Goal: Task Accomplishment & Management: Use online tool/utility

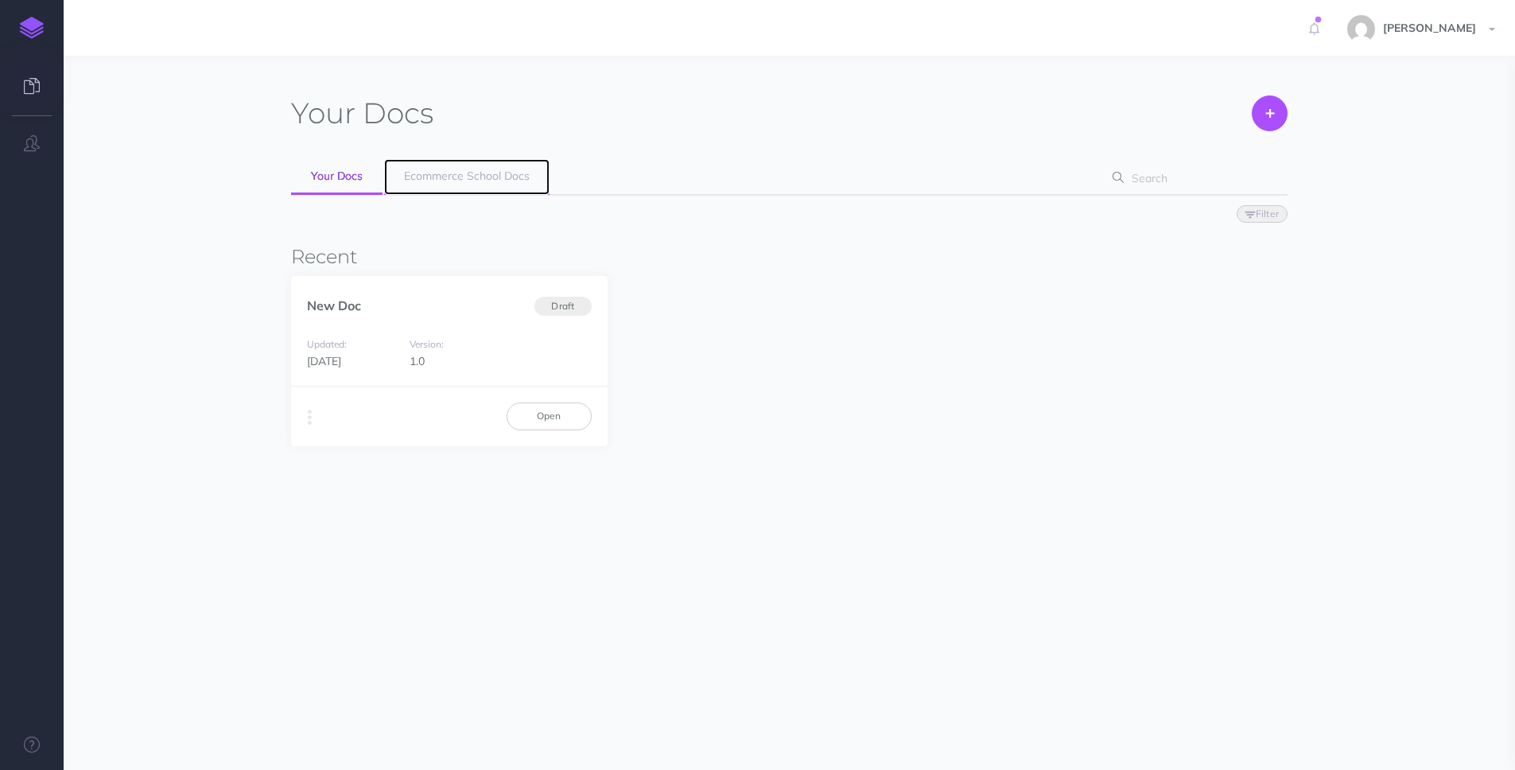
click at [430, 183] on link "Ecommerce School Docs" at bounding box center [466, 177] width 165 height 36
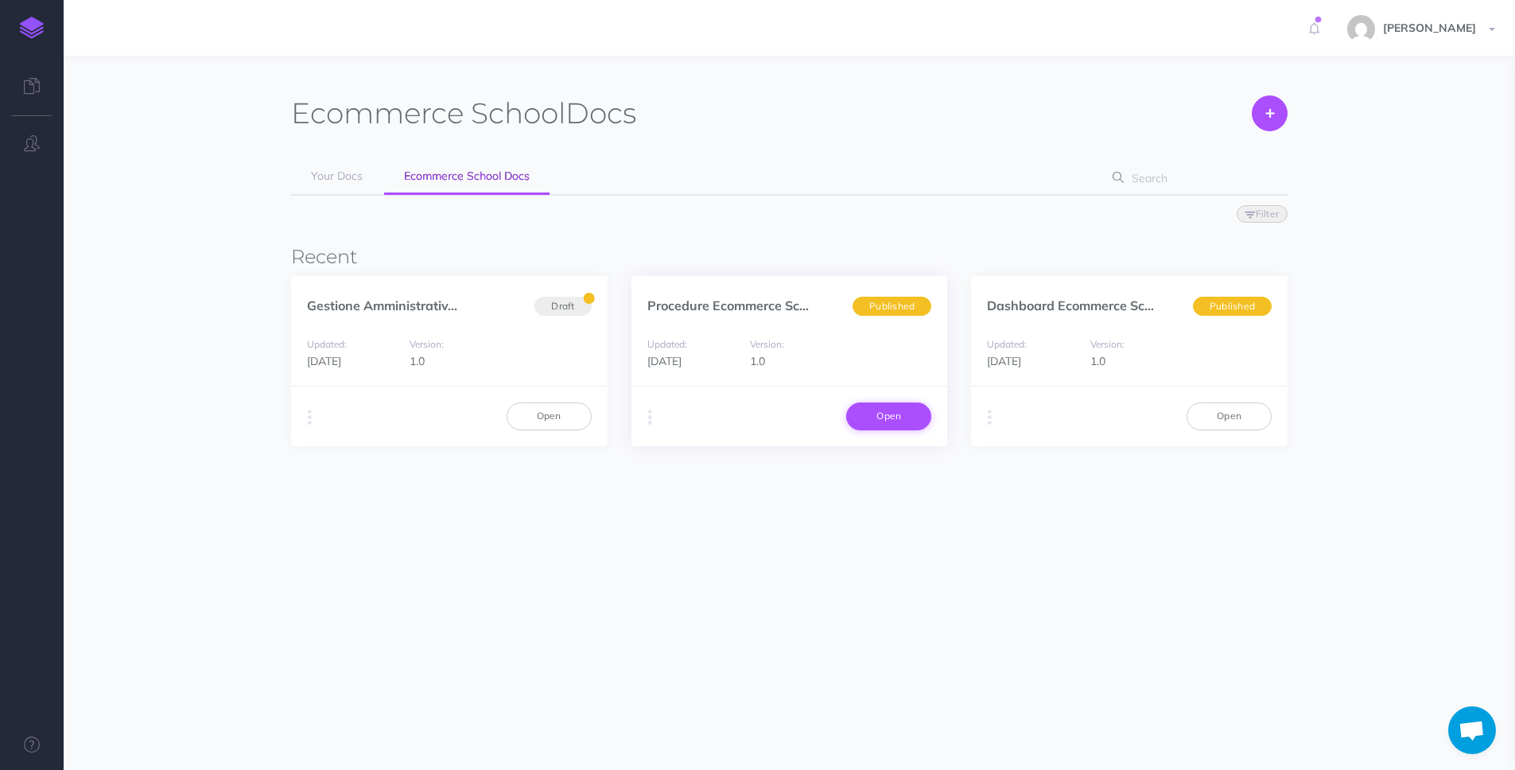
click at [893, 422] on link "Open" at bounding box center [888, 416] width 85 height 27
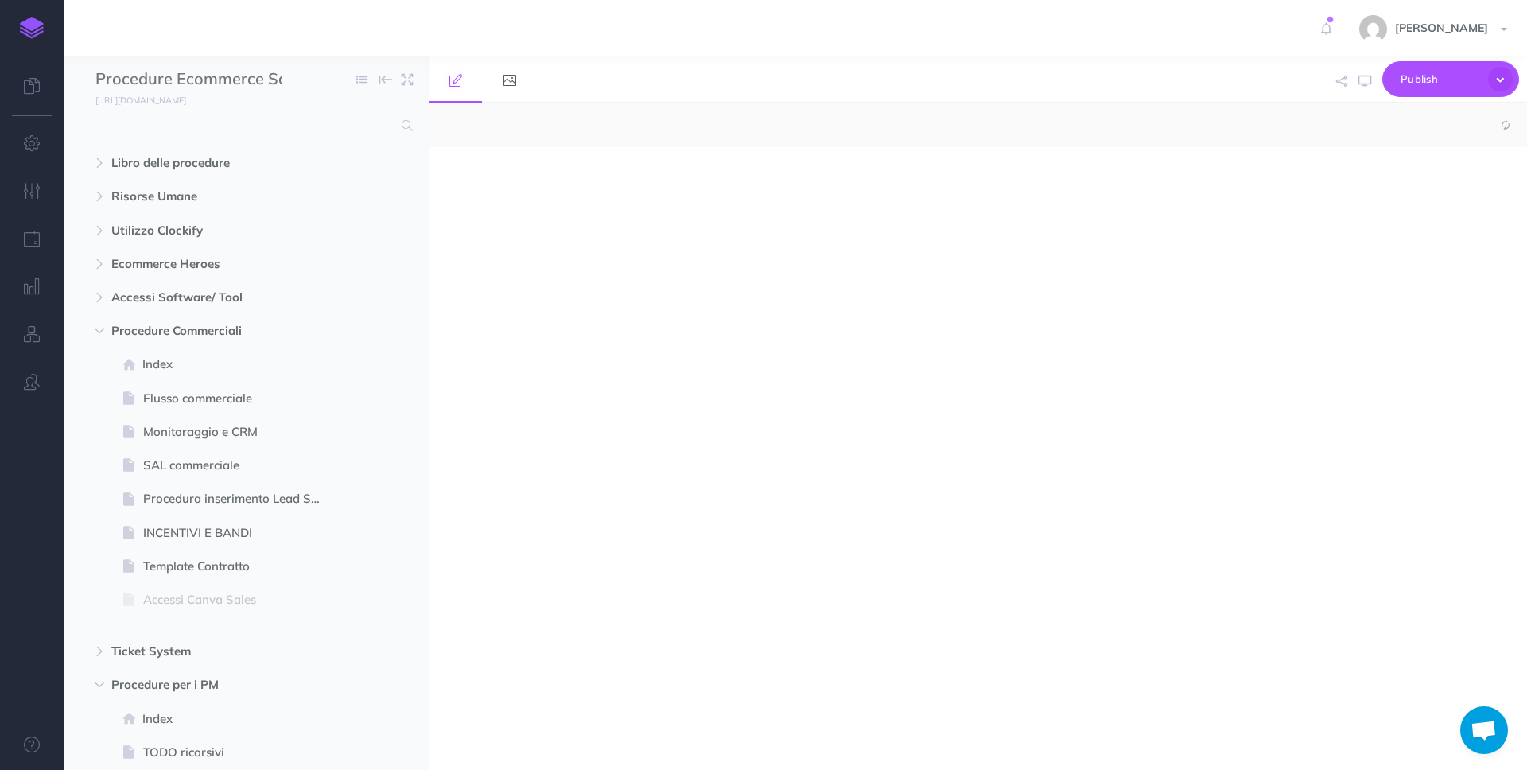
select select "null"
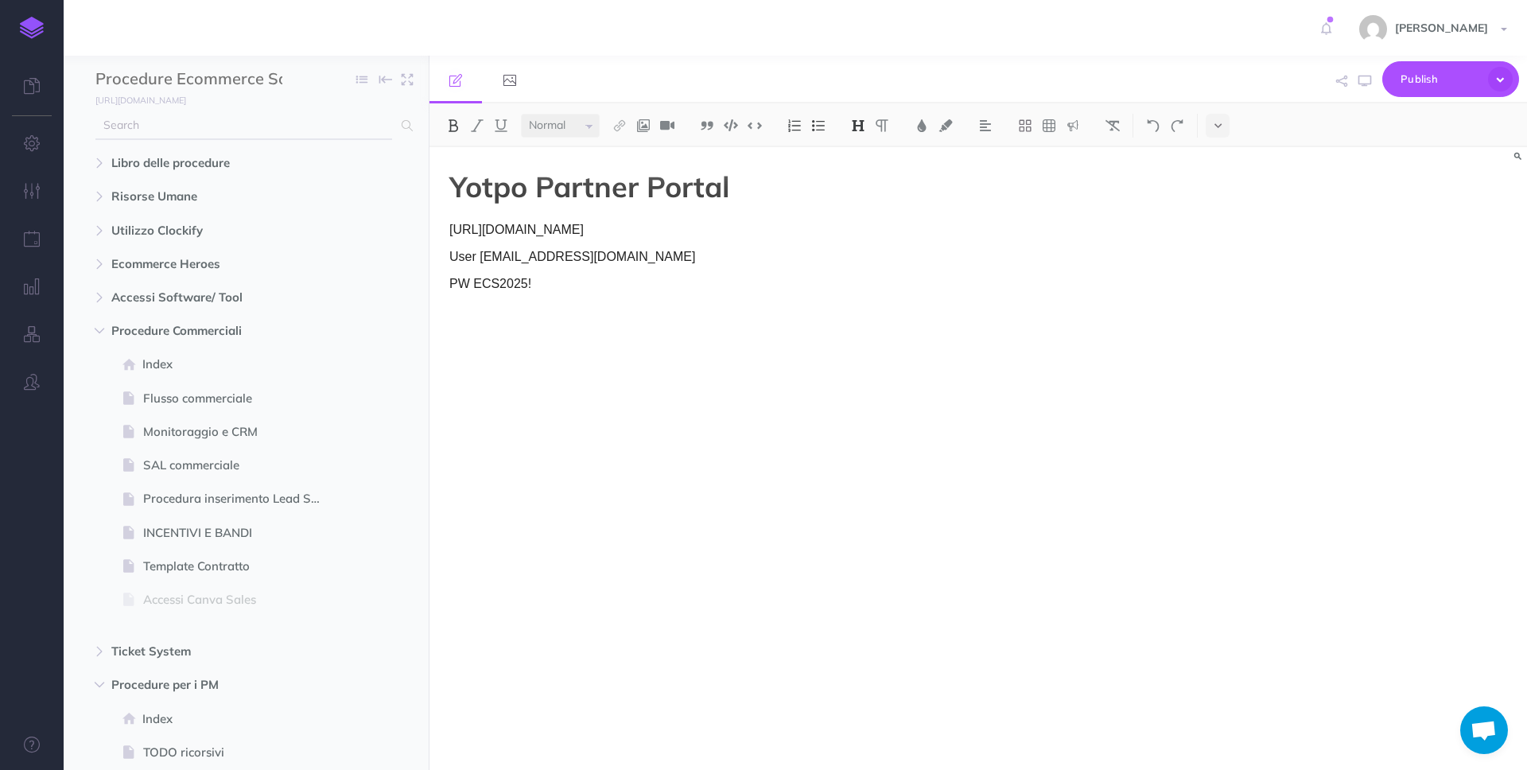
click at [239, 128] on input "text" at bounding box center [243, 125] width 297 height 29
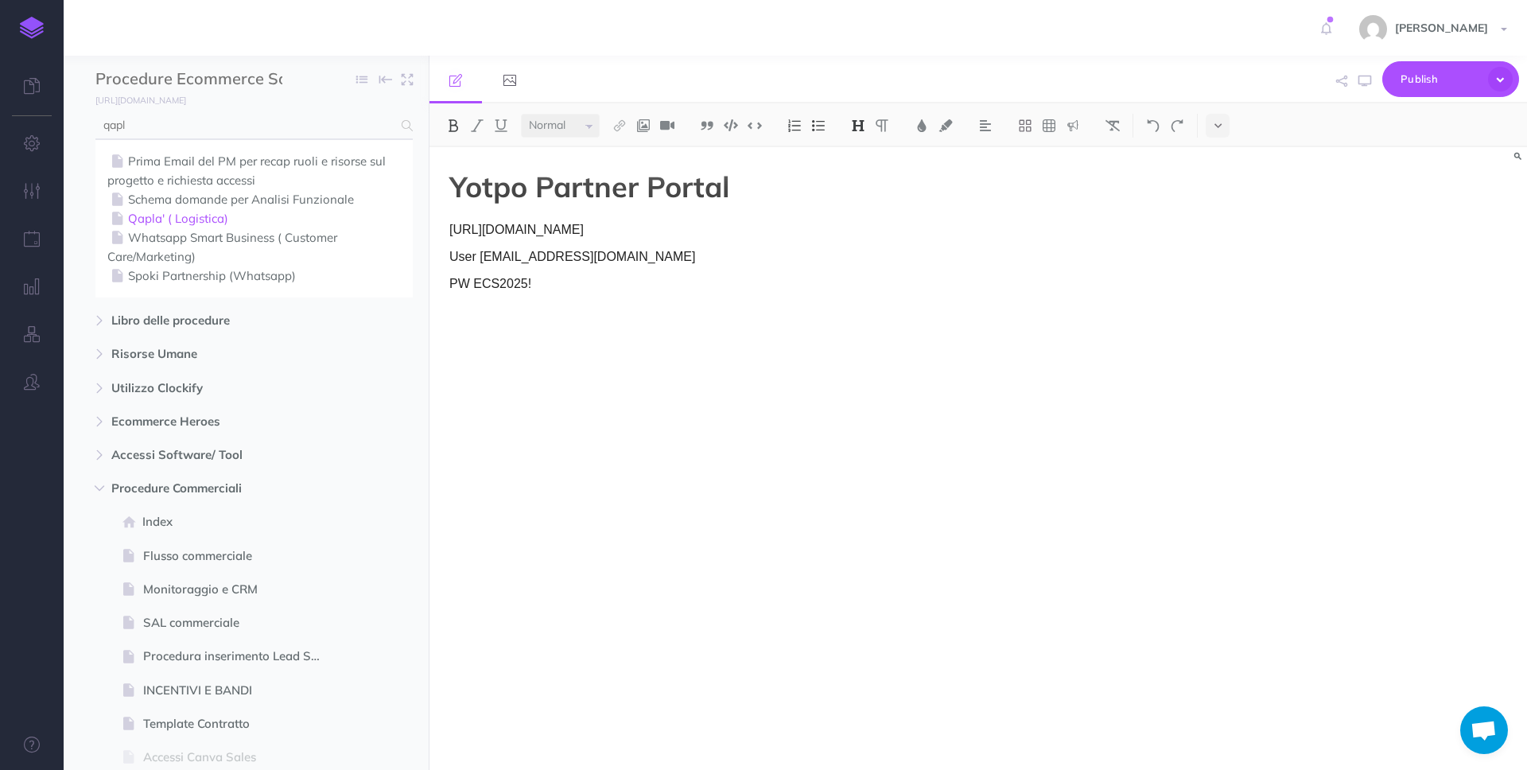
type input "qapl"
click at [232, 221] on link "Qapla' ( Logistica)" at bounding box center [254, 218] width 294 height 19
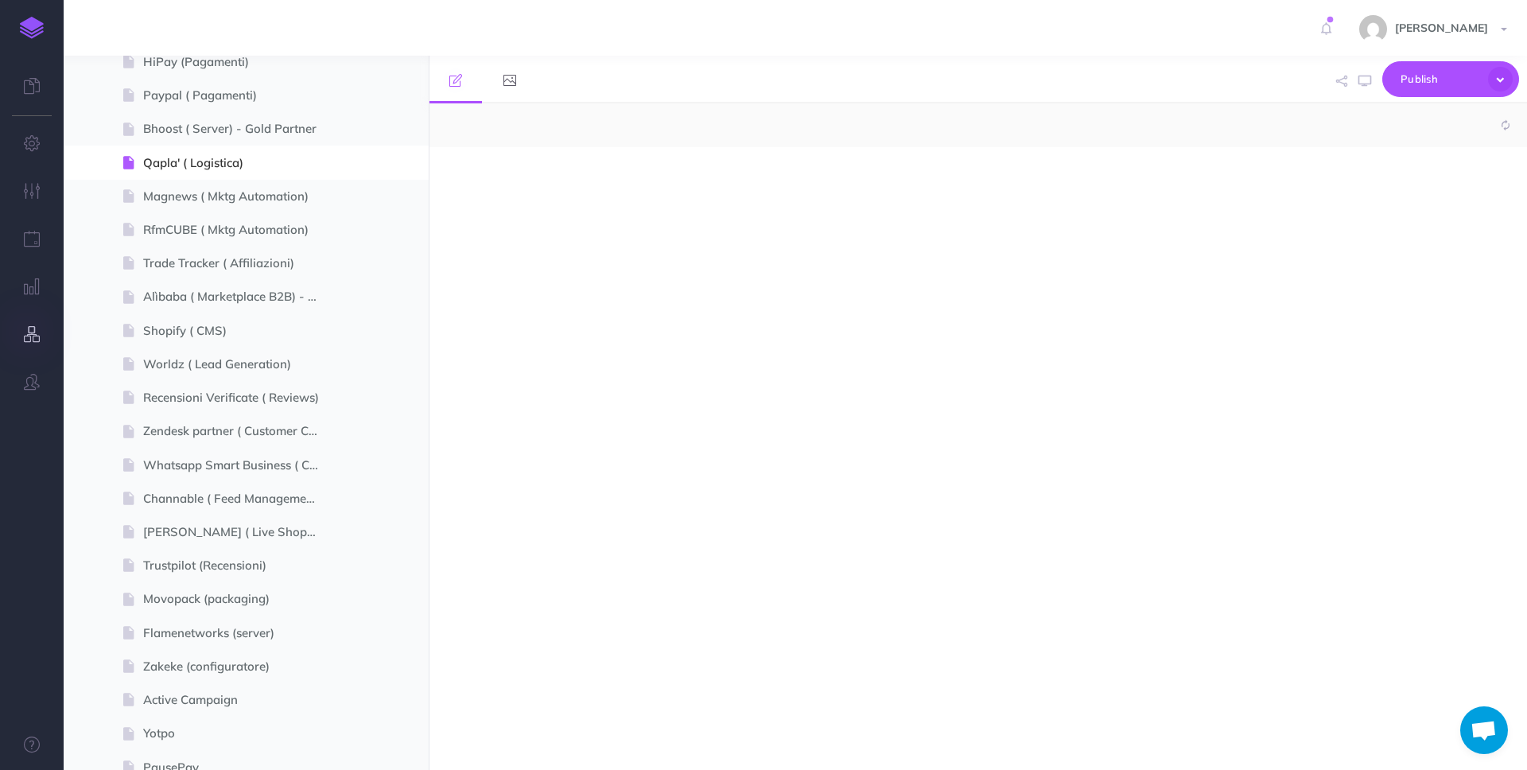
select select "null"
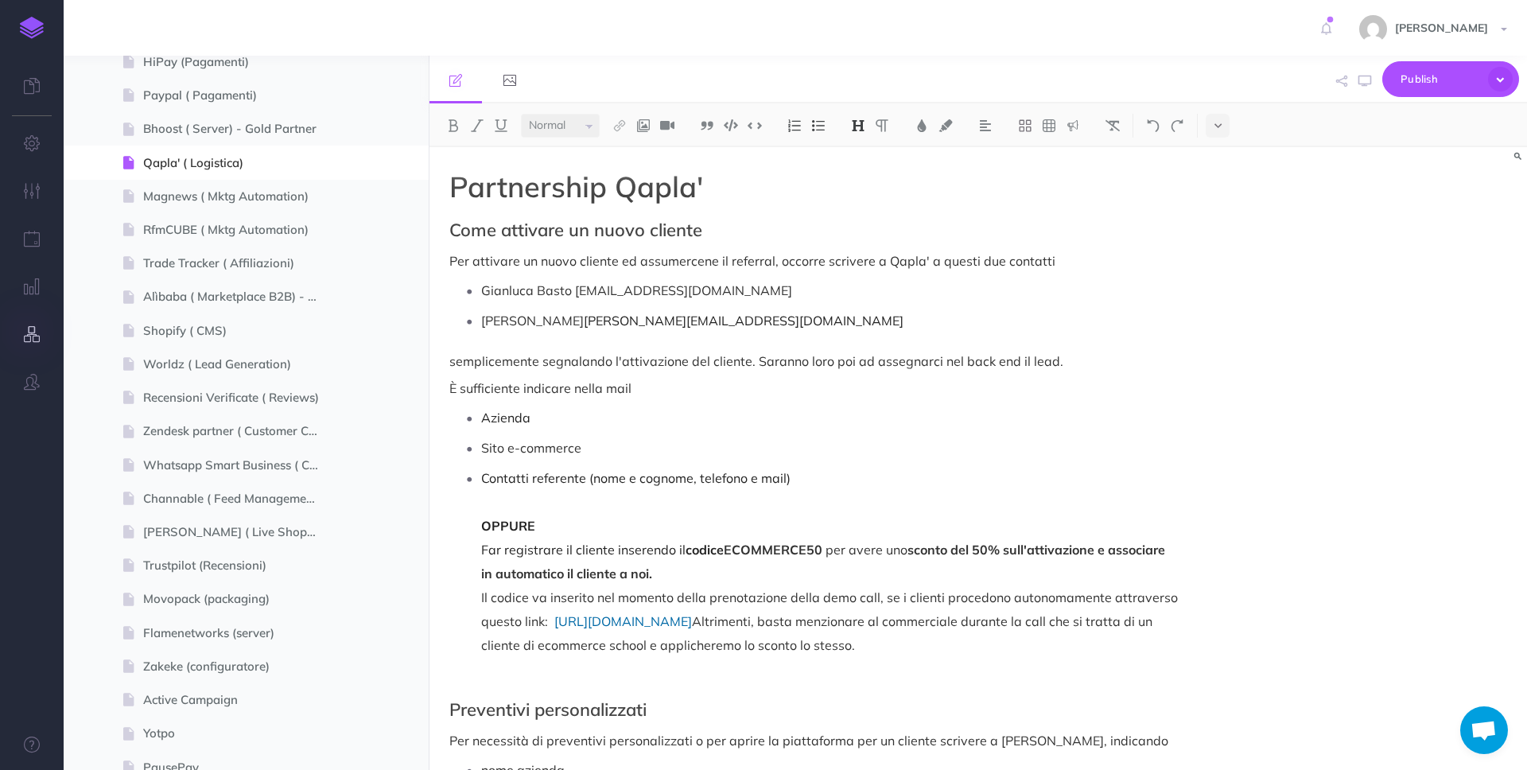
scroll to position [1970, 0]
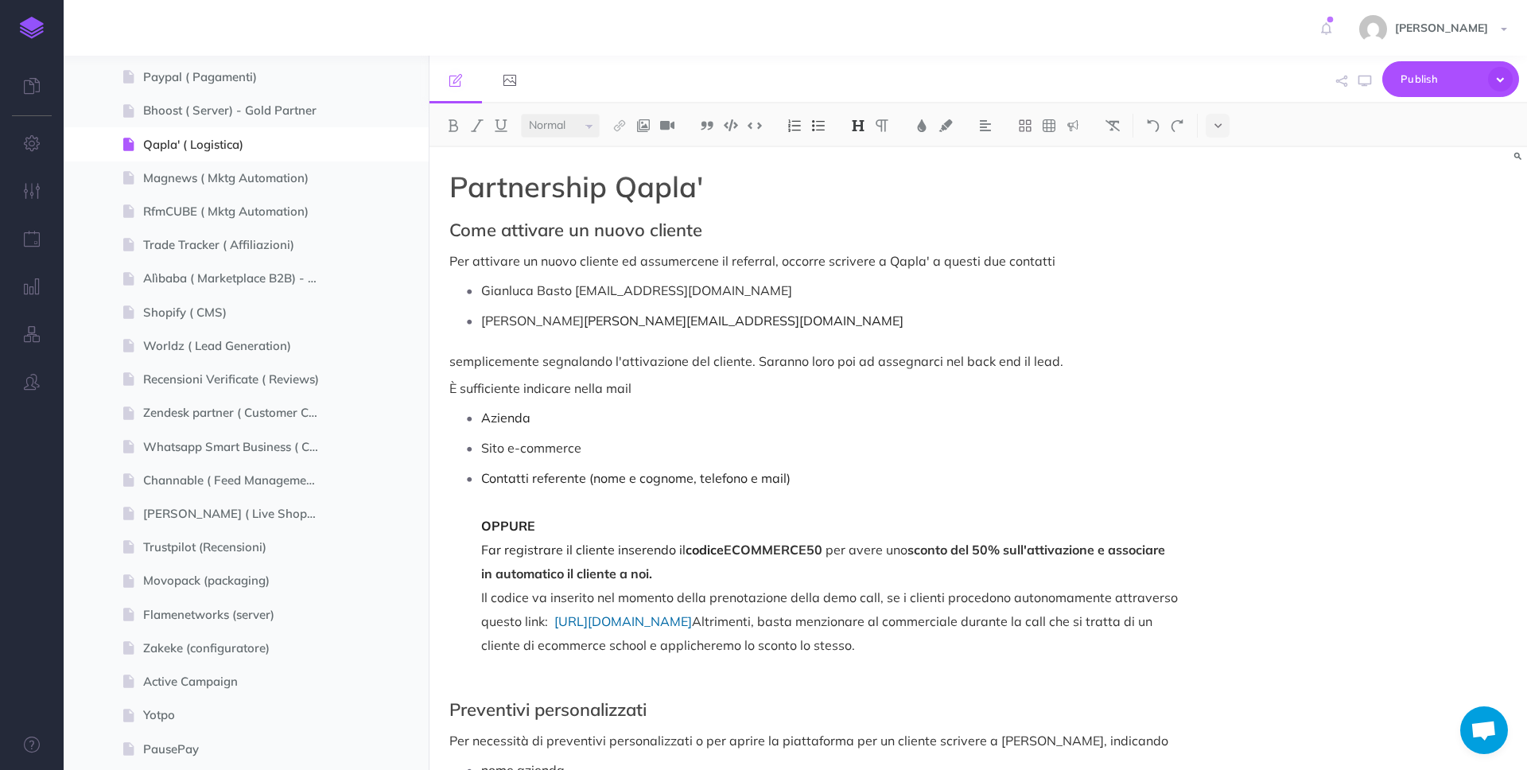
click at [896, 294] on p "Gianluca Basto [EMAIL_ADDRESS][DOMAIN_NAME]" at bounding box center [829, 290] width 697 height 24
click at [772, 319] on p "[PERSON_NAME] Massa [EMAIL_ADDRESS][DOMAIN_NAME]" at bounding box center [829, 321] width 697 height 24
click at [1401, 72] on span "Publish" at bounding box center [1441, 79] width 80 height 25
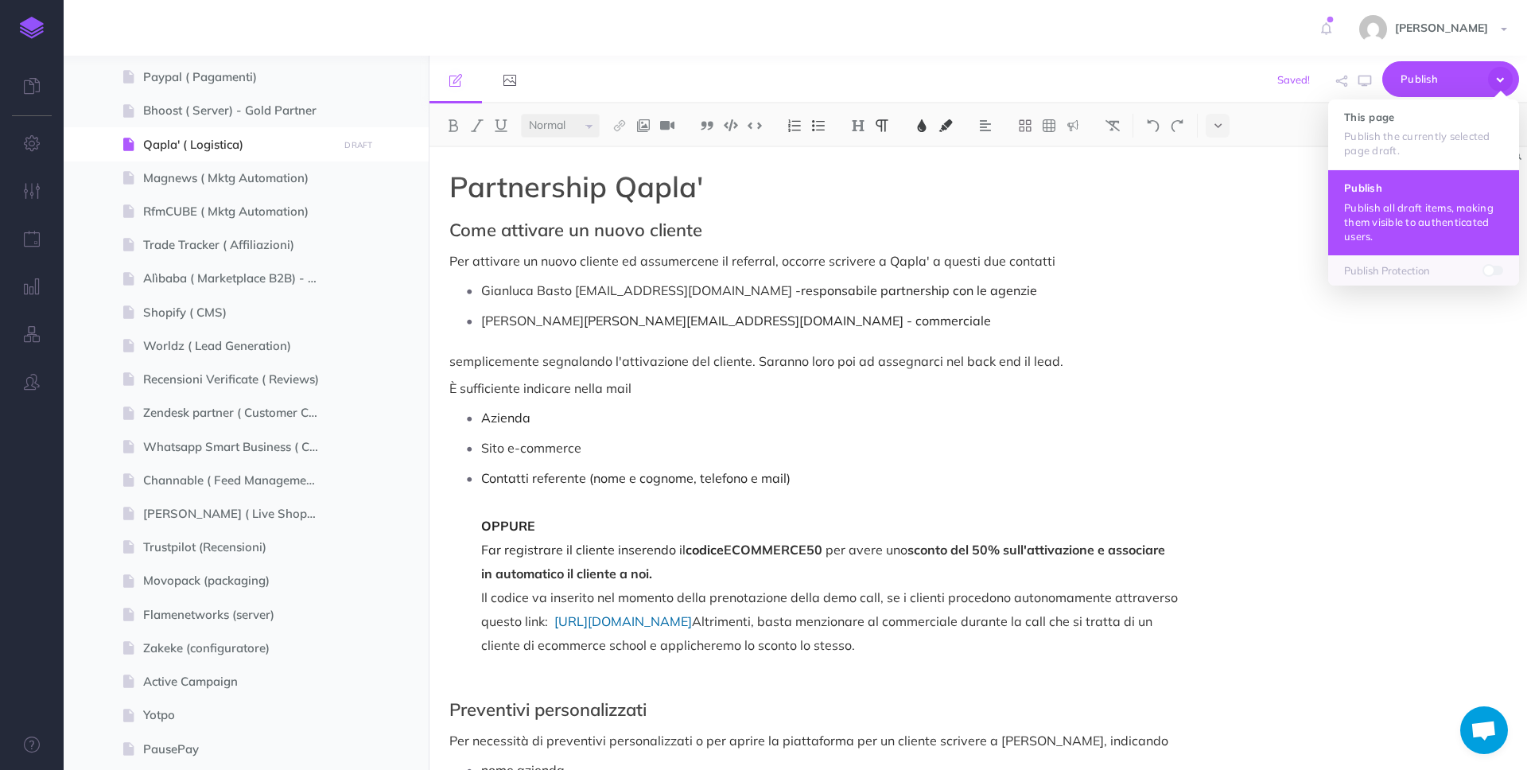
click at [1378, 229] on p "Publish all draft items, making them visible to authenticated users." at bounding box center [1423, 221] width 159 height 43
